Goal: Task Accomplishment & Management: Complete application form

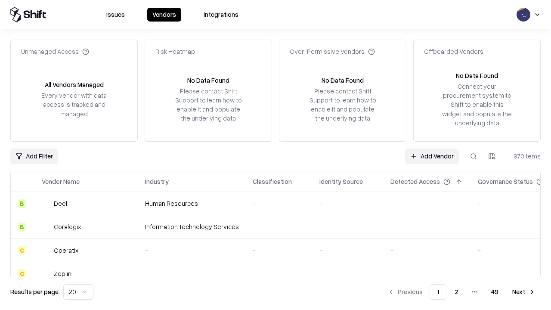
click at [432, 156] on link "Add Vendor" at bounding box center [432, 155] width 54 height 15
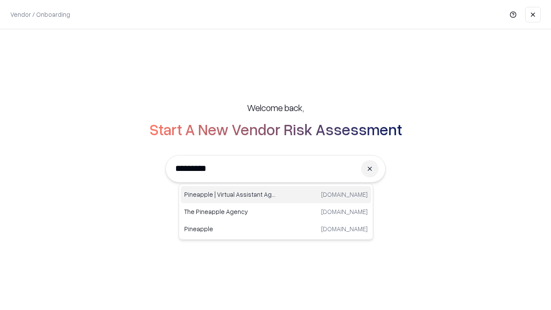
click at [276, 195] on div "Pineapple | Virtual Assistant Agency [DOMAIN_NAME]" at bounding box center [276, 194] width 190 height 17
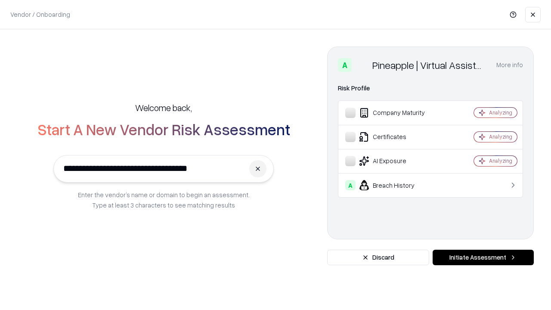
type input "**********"
click at [483, 257] on button "Initiate Assessment" at bounding box center [482, 257] width 101 height 15
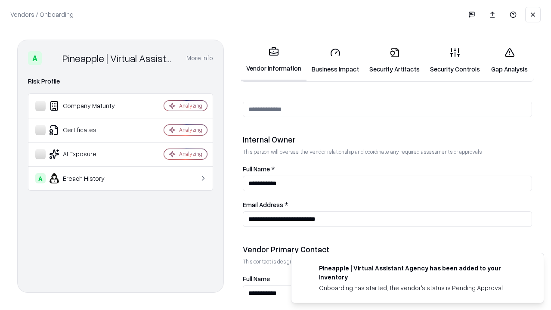
scroll to position [446, 0]
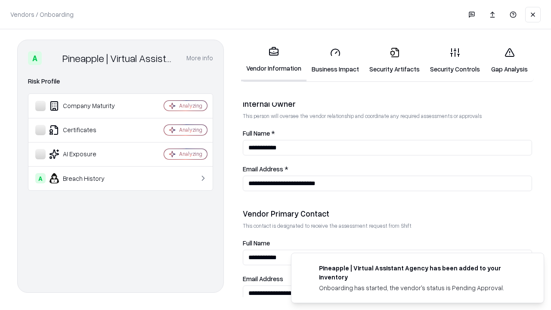
click at [335, 60] on link "Business Impact" at bounding box center [335, 60] width 58 height 40
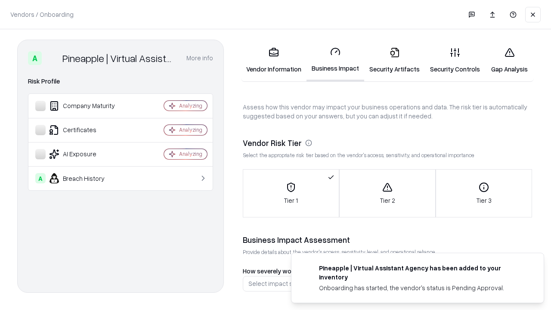
click at [394, 60] on link "Security Artifacts" at bounding box center [394, 60] width 61 height 40
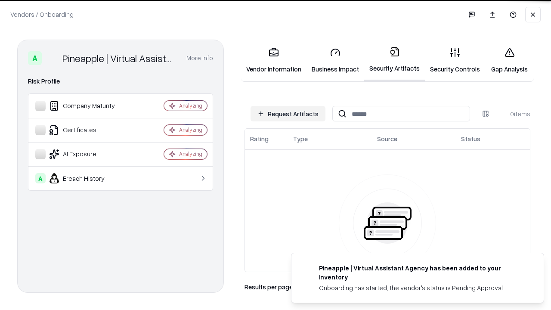
click at [288, 114] on button "Request Artifacts" at bounding box center [287, 113] width 75 height 15
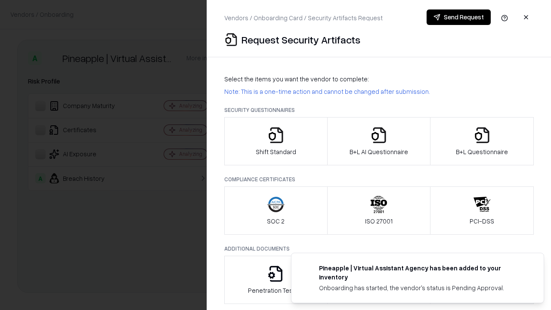
click at [275, 141] on icon "button" at bounding box center [275, 135] width 17 height 17
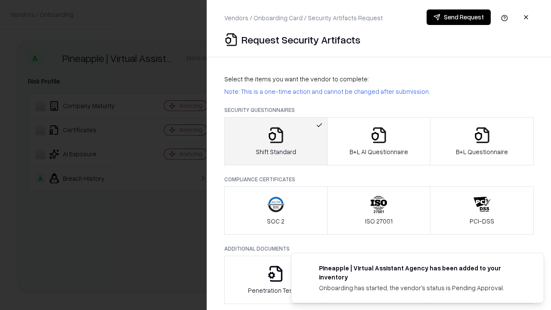
click at [458, 17] on button "Send Request" at bounding box center [458, 16] width 64 height 15
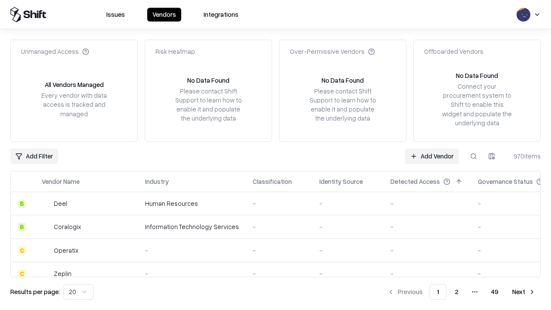
click at [473, 156] on button at bounding box center [473, 155] width 15 height 15
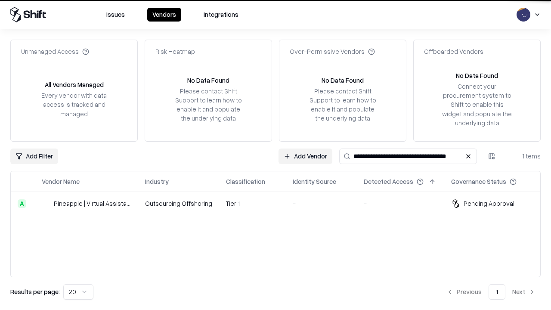
type input "**********"
click at [281, 203] on td "Tier 1" at bounding box center [252, 203] width 67 height 23
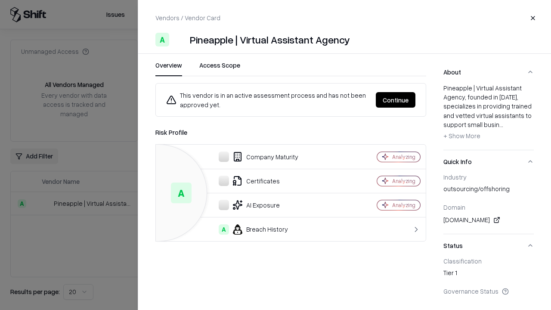
click at [395, 100] on button "Continue" at bounding box center [396, 99] width 40 height 15
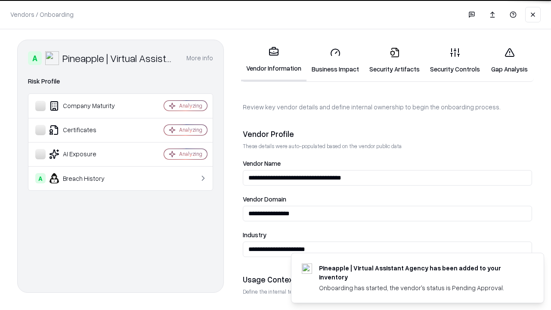
click at [394, 60] on link "Security Artifacts" at bounding box center [394, 60] width 61 height 40
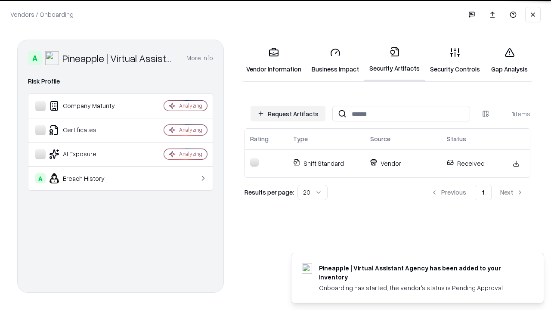
click at [509, 60] on link "Gap Analysis" at bounding box center [509, 60] width 49 height 40
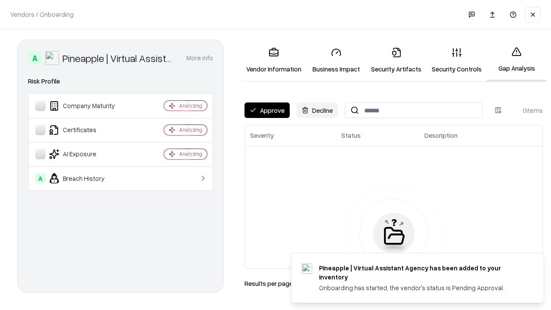
click at [267, 110] on button "Approve" at bounding box center [266, 109] width 45 height 15
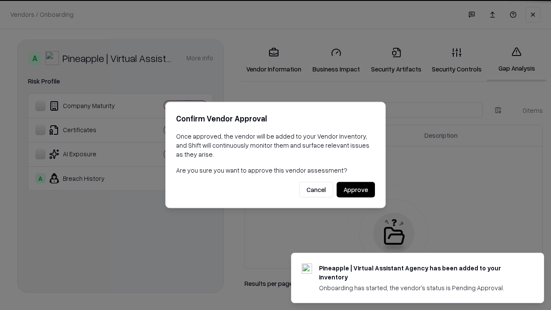
click at [355, 189] on button "Approve" at bounding box center [356, 189] width 38 height 15
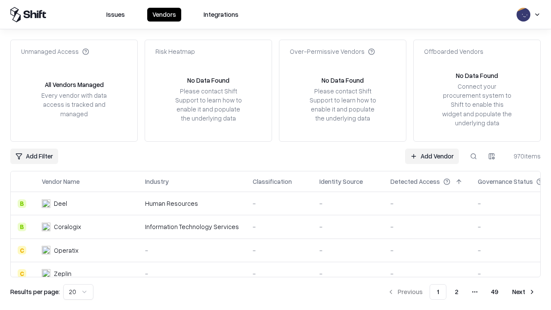
type input "**********"
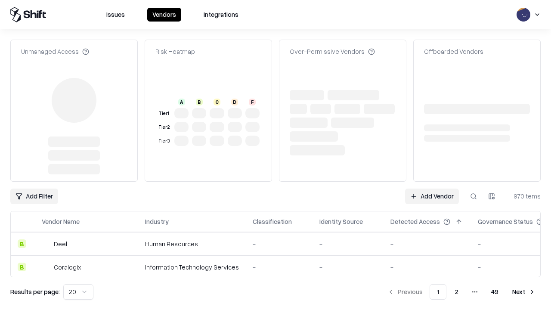
click at [432, 188] on link "Add Vendor" at bounding box center [432, 195] width 54 height 15
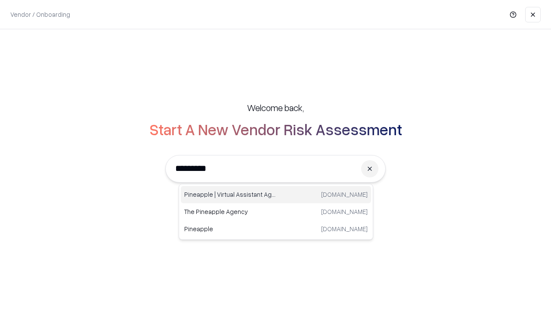
click at [276, 195] on div "Pineapple | Virtual Assistant Agency [DOMAIN_NAME]" at bounding box center [276, 194] width 190 height 17
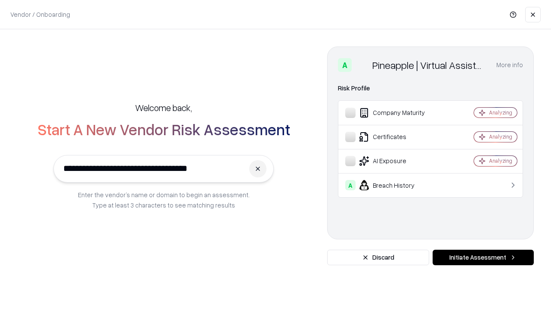
type input "**********"
click at [483, 257] on button "Initiate Assessment" at bounding box center [482, 257] width 101 height 15
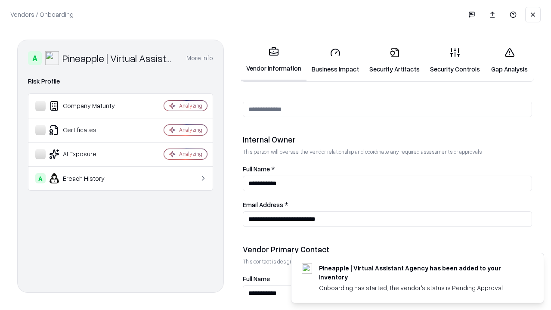
scroll to position [446, 0]
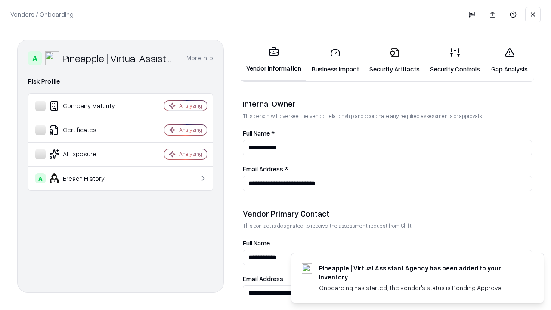
click at [509, 60] on link "Gap Analysis" at bounding box center [509, 60] width 49 height 40
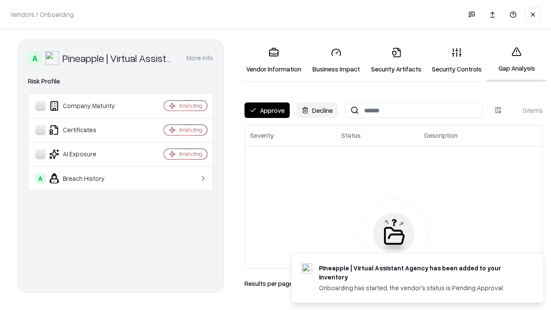
click at [267, 110] on button "Approve" at bounding box center [266, 109] width 45 height 15
